Goal: Task Accomplishment & Management: Manage account settings

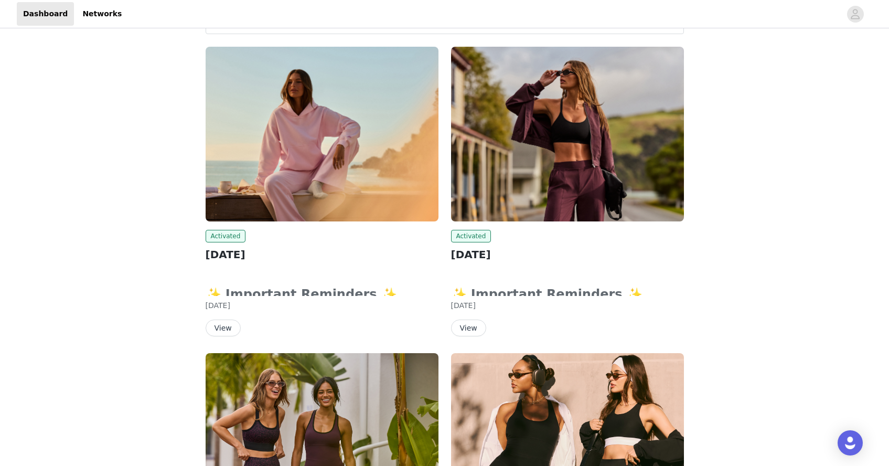
scroll to position [122, 0]
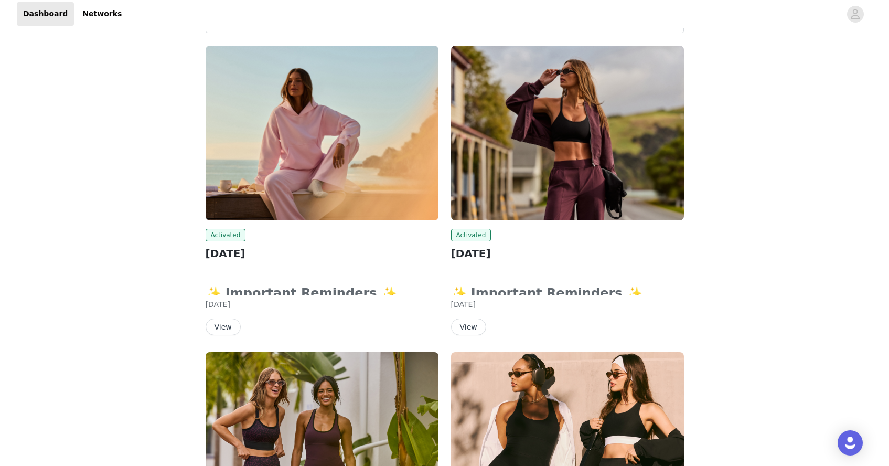
click at [469, 333] on button "View" at bounding box center [468, 326] width 35 height 17
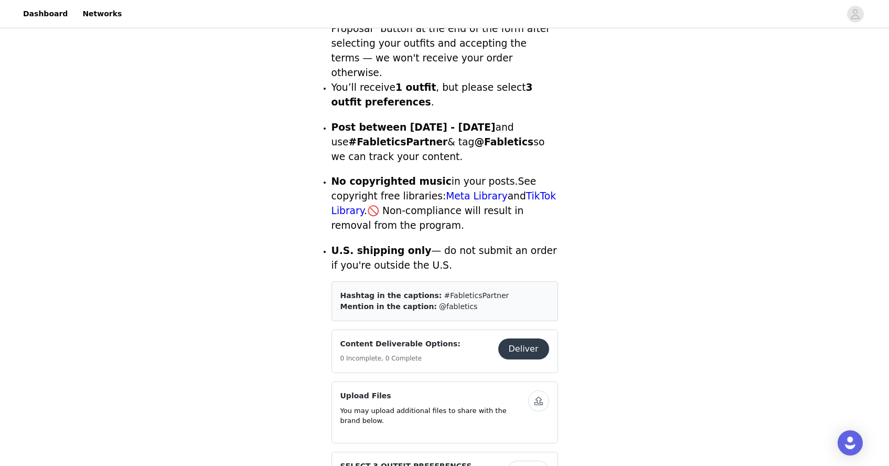
scroll to position [312, 0]
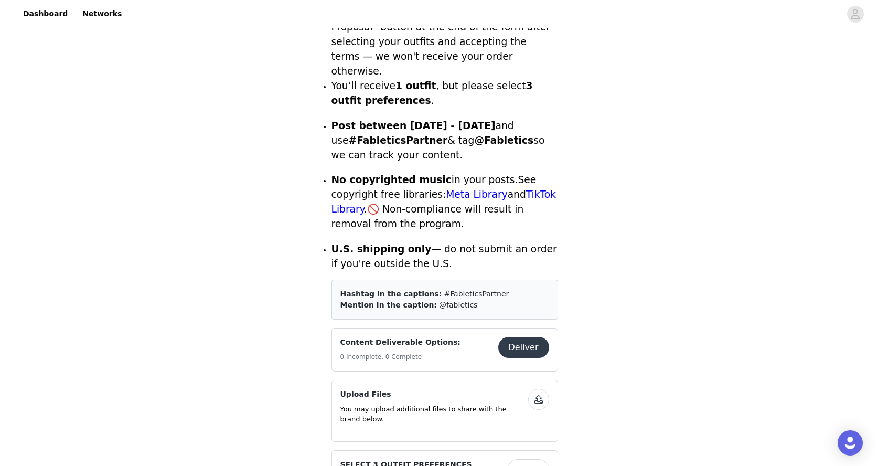
click at [520, 341] on button "Deliver" at bounding box center [523, 347] width 51 height 21
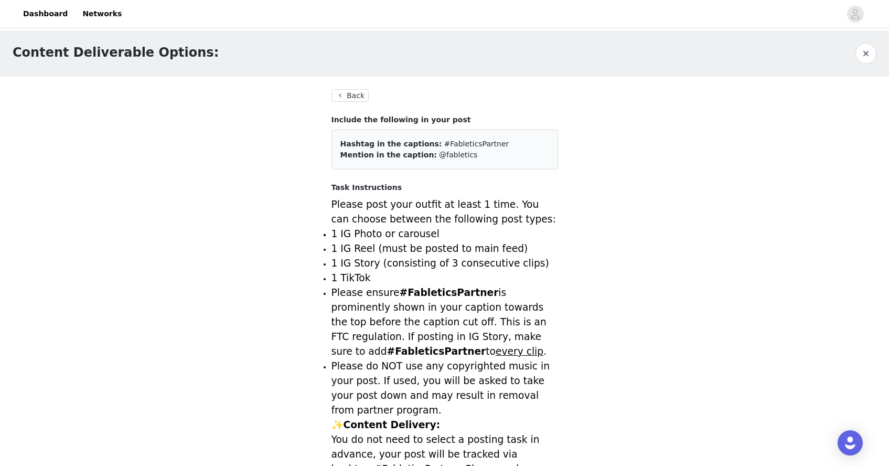
click at [348, 99] on button "Back" at bounding box center [351, 95] width 38 height 13
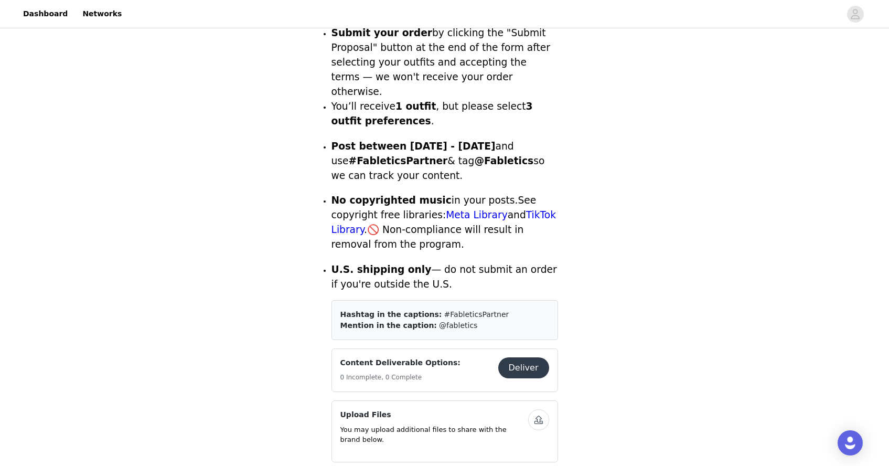
scroll to position [291, 0]
click at [515, 358] on button "Deliver" at bounding box center [523, 368] width 51 height 21
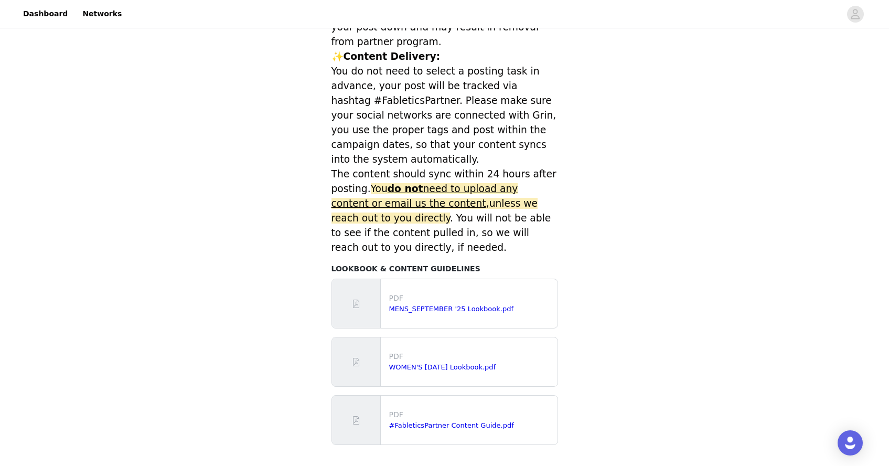
scroll to position [291, 0]
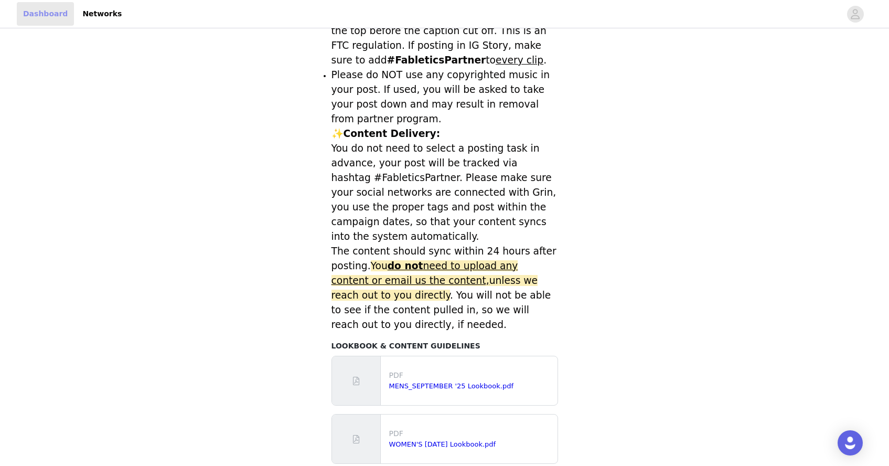
click at [34, 21] on link "Dashboard" at bounding box center [45, 14] width 57 height 24
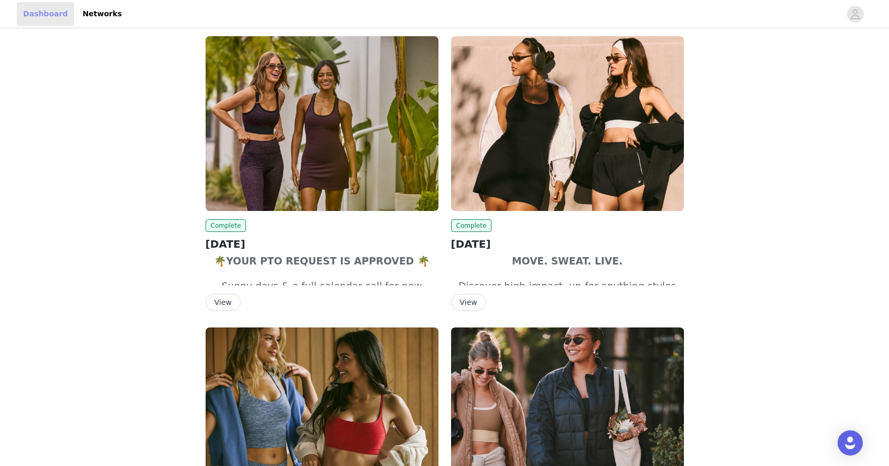
scroll to position [438, 0]
click at [266, 156] on img at bounding box center [322, 123] width 233 height 175
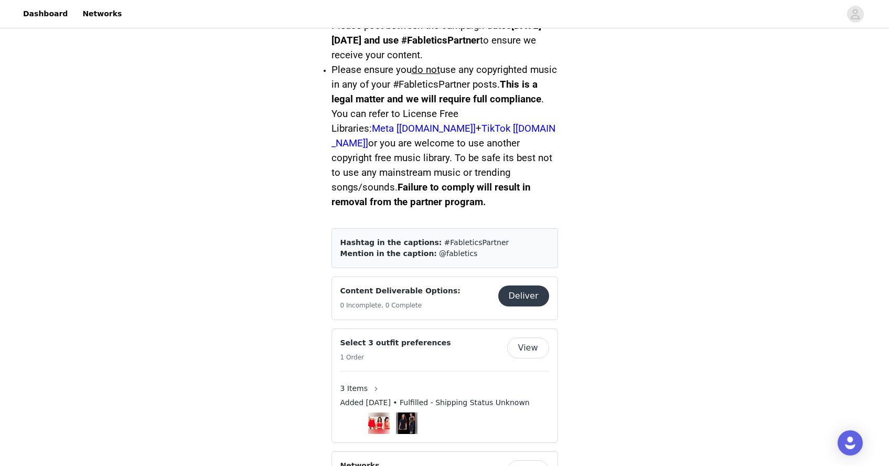
scroll to position [510, 0]
click at [368, 380] on button "button" at bounding box center [376, 388] width 17 height 17
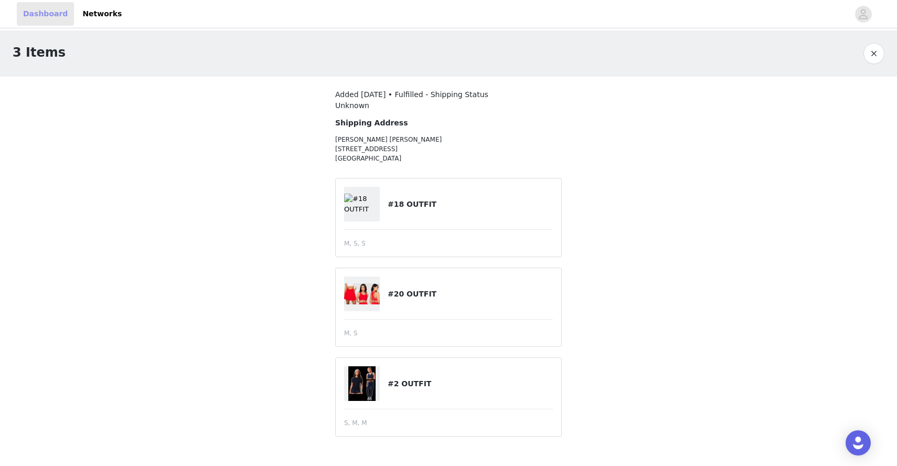
click at [40, 6] on link "Dashboard" at bounding box center [45, 14] width 57 height 24
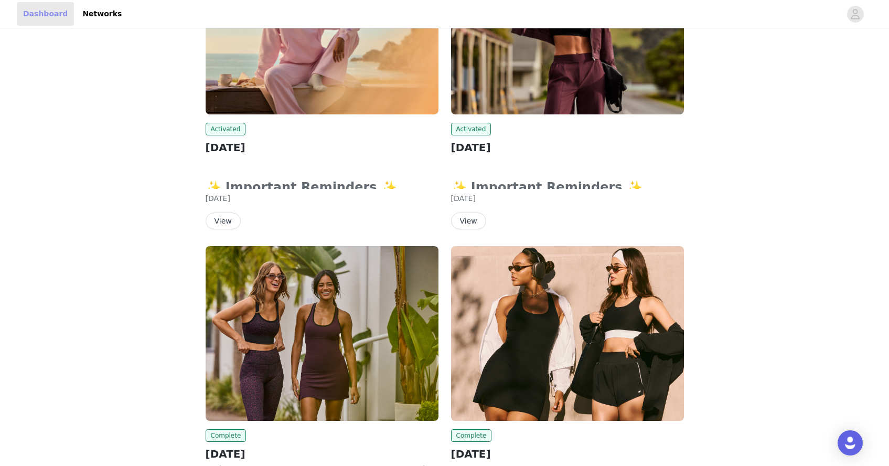
scroll to position [426, 0]
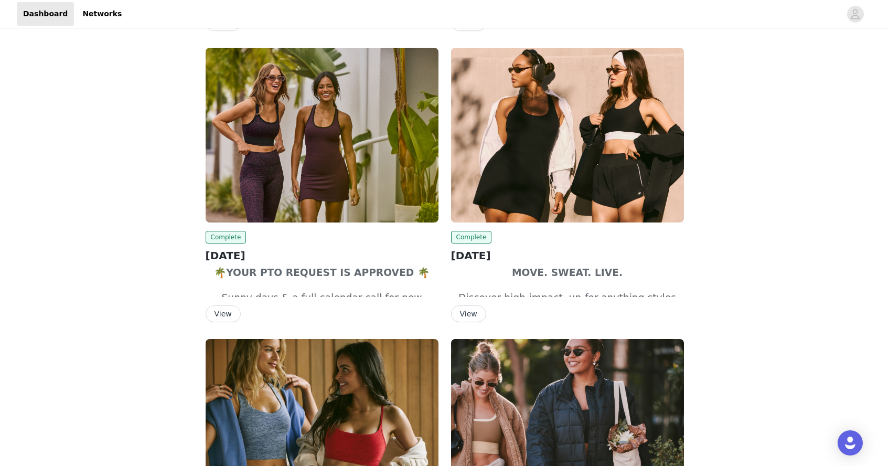
click at [570, 157] on img at bounding box center [567, 135] width 233 height 175
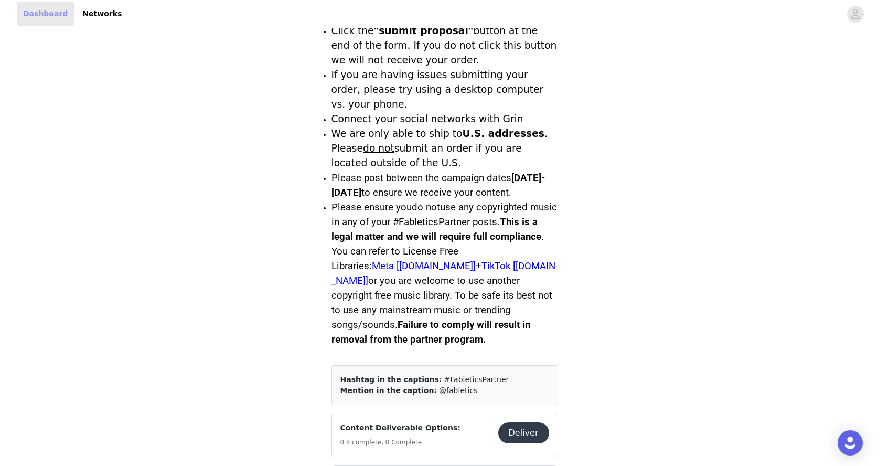
scroll to position [426, 0]
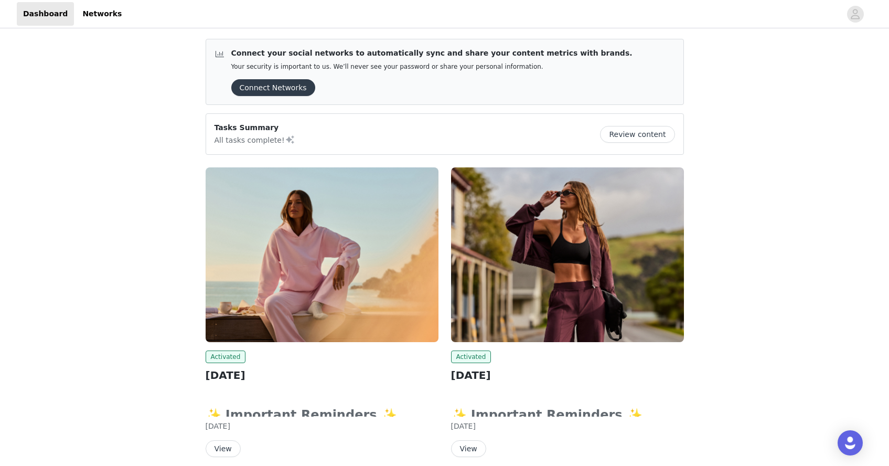
click at [282, 274] on img at bounding box center [322, 254] width 233 height 175
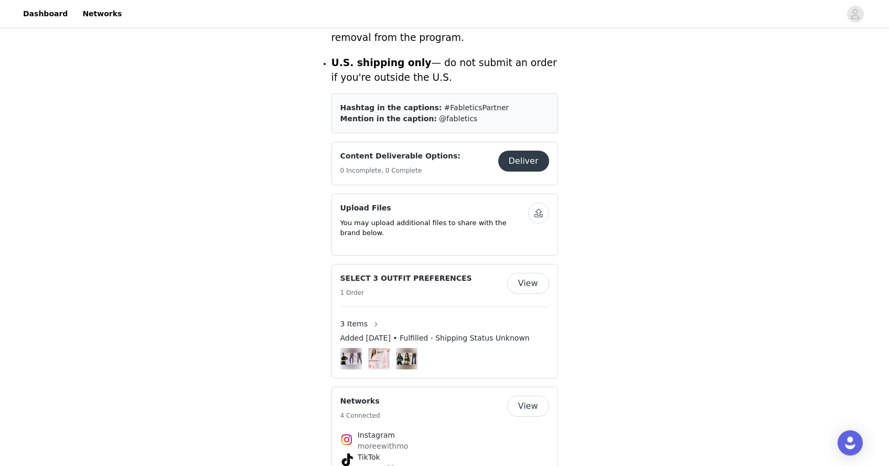
scroll to position [504, 0]
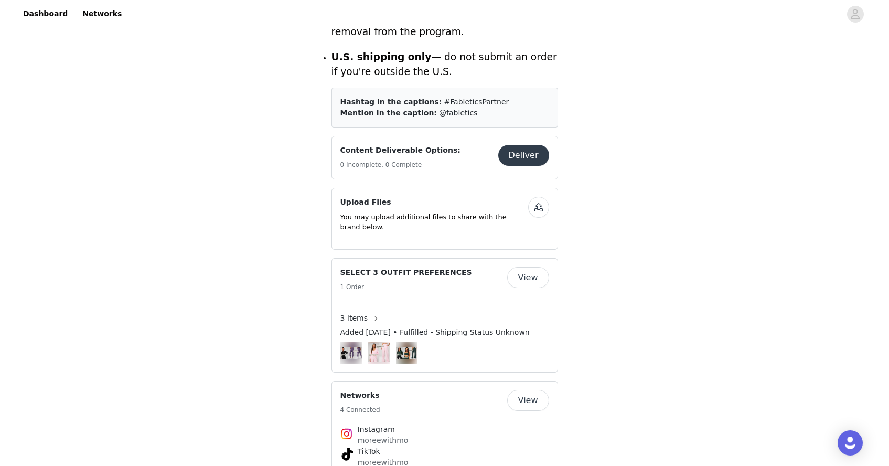
click at [527, 267] on button "View" at bounding box center [528, 277] width 42 height 21
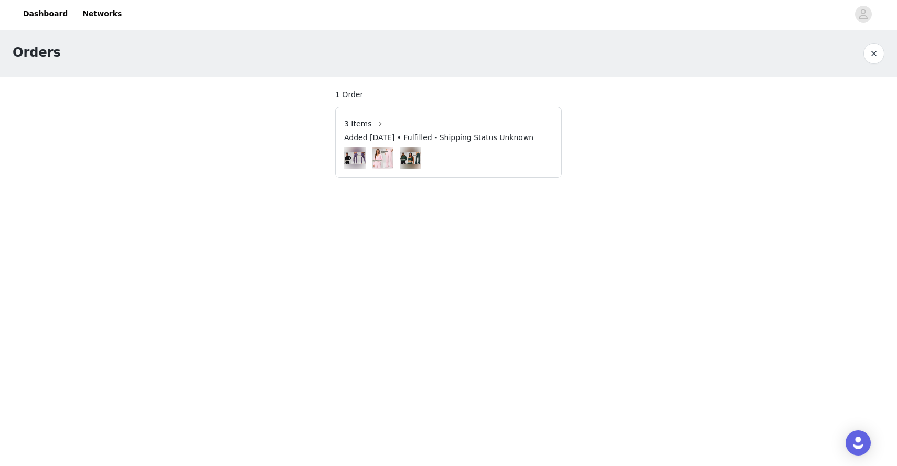
click at [365, 123] on span "3 Items" at bounding box center [358, 124] width 28 height 11
click at [378, 124] on button "button" at bounding box center [380, 123] width 17 height 17
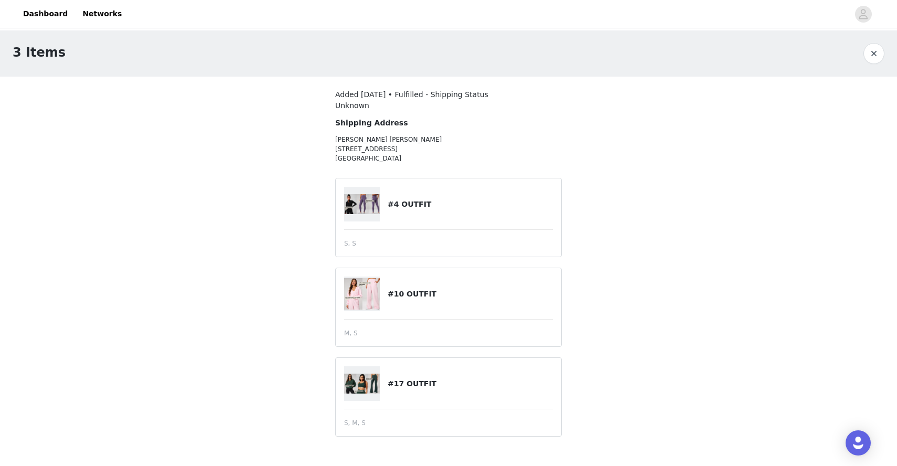
click at [360, 299] on img at bounding box center [362, 293] width 36 height 31
